Goal: Task Accomplishment & Management: Complete application form

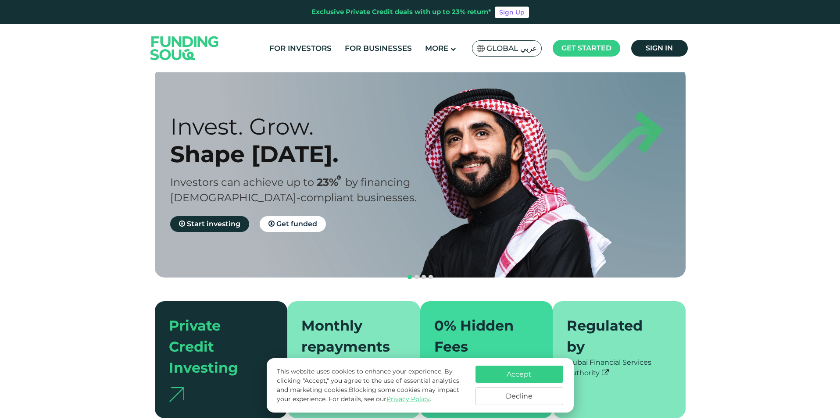
scroll to position [0, 0]
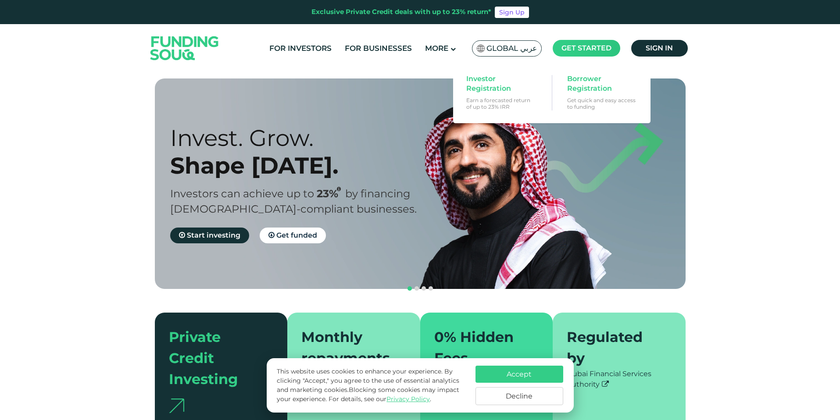
click at [569, 54] on main "Get started" at bounding box center [587, 48] width 68 height 17
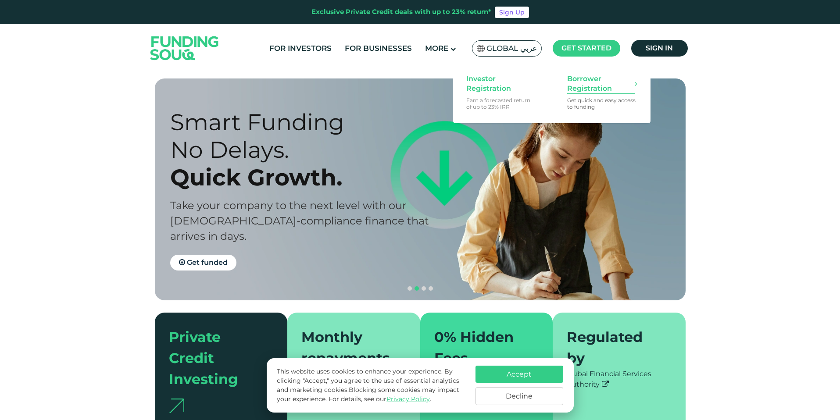
click at [585, 91] on span "Borrower Registration" at bounding box center [601, 83] width 68 height 19
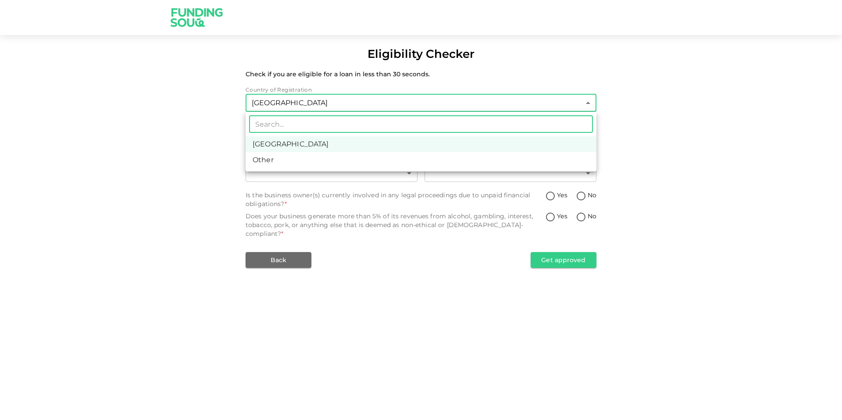
click at [269, 108] on body "Eligibility Checker Check if you are eligible for a loan in less than 30 second…" at bounding box center [421, 210] width 842 height 420
click at [207, 160] on div at bounding box center [421, 210] width 842 height 420
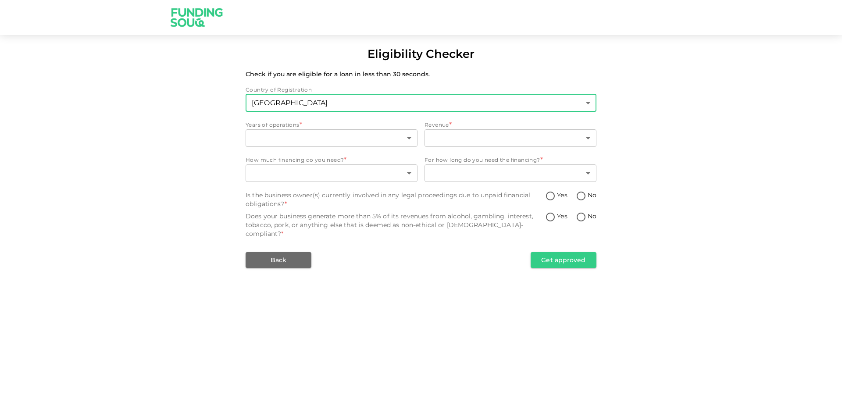
click at [296, 107] on body "Eligibility Checker Check if you are eligible for a loan in less than 30 second…" at bounding box center [421, 210] width 842 height 420
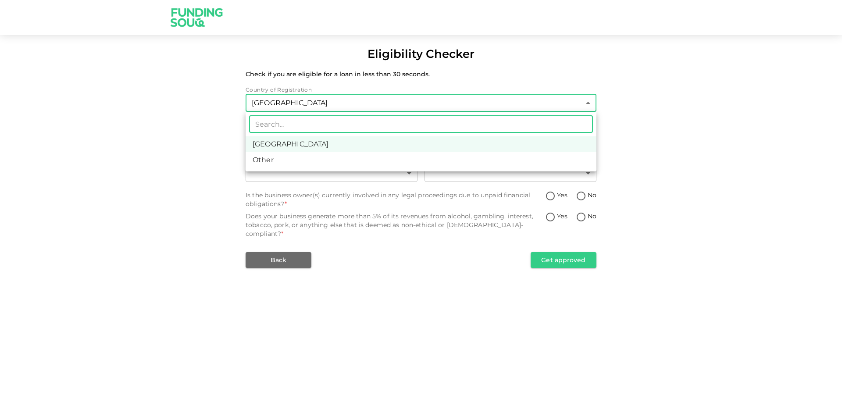
click at [292, 169] on ul "​ [GEOGRAPHIC_DATA] Other" at bounding box center [421, 142] width 351 height 60
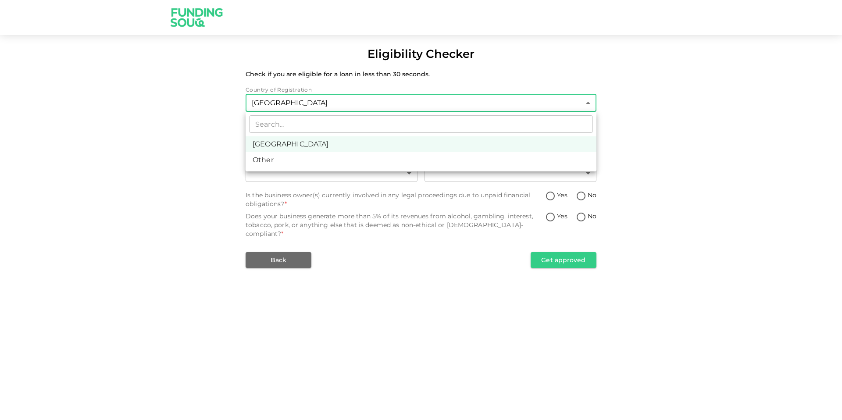
click at [290, 160] on li "Other" at bounding box center [421, 160] width 351 height 16
type input "3"
